Goal: Find specific page/section: Find specific page/section

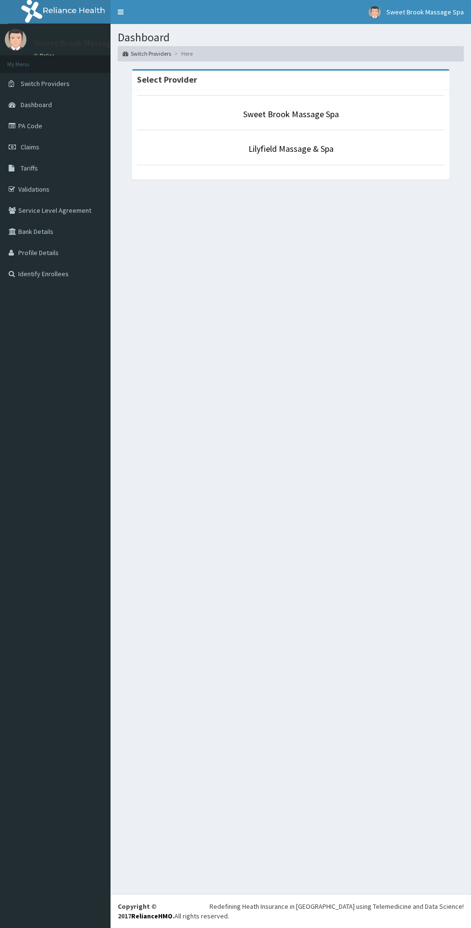
click at [50, 136] on link "PA Code" at bounding box center [55, 125] width 110 height 21
click at [327, 114] on link "Sweet Brook Massage Spa" at bounding box center [291, 114] width 96 height 11
